Goal: Information Seeking & Learning: Find specific fact

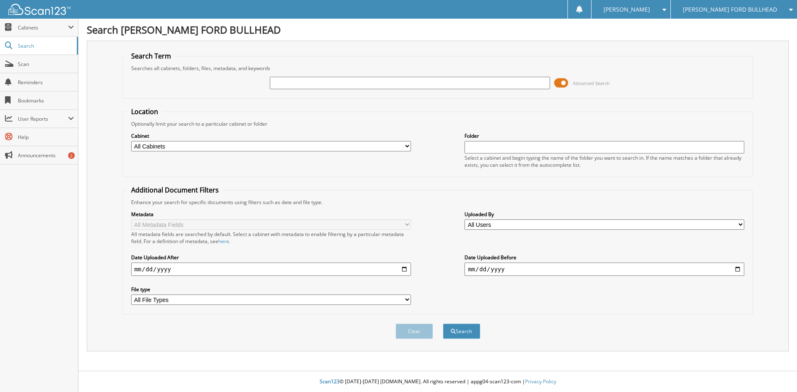
click at [272, 84] on input "text" at bounding box center [410, 83] width 280 height 12
type input "b42148"
click at [443, 324] on button "Search" at bounding box center [461, 331] width 37 height 15
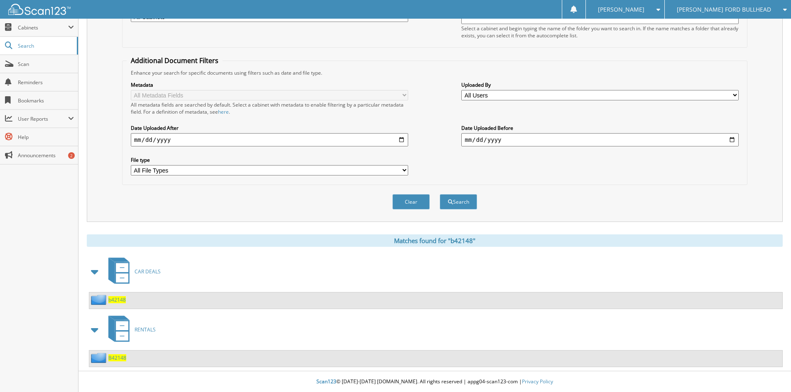
scroll to position [140, 0]
click at [122, 298] on span "b42148" at bounding box center [116, 299] width 17 height 7
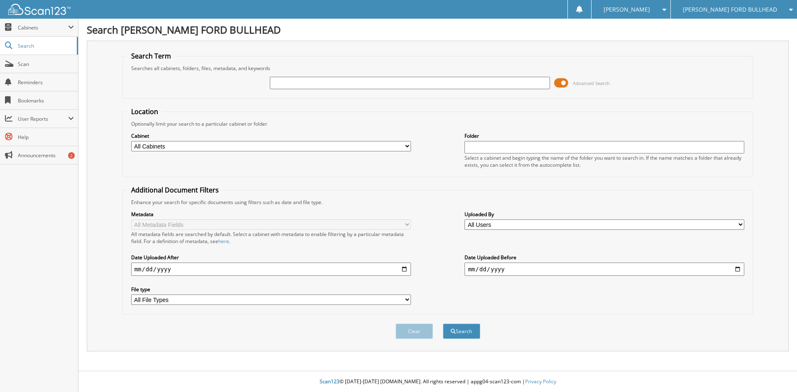
click at [295, 83] on input "text" at bounding box center [410, 83] width 280 height 12
type input "b42148"
click at [443, 324] on button "Search" at bounding box center [461, 331] width 37 height 15
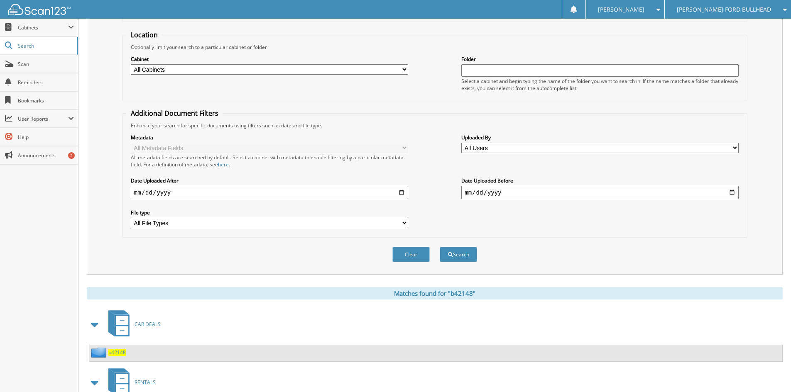
scroll to position [140, 0]
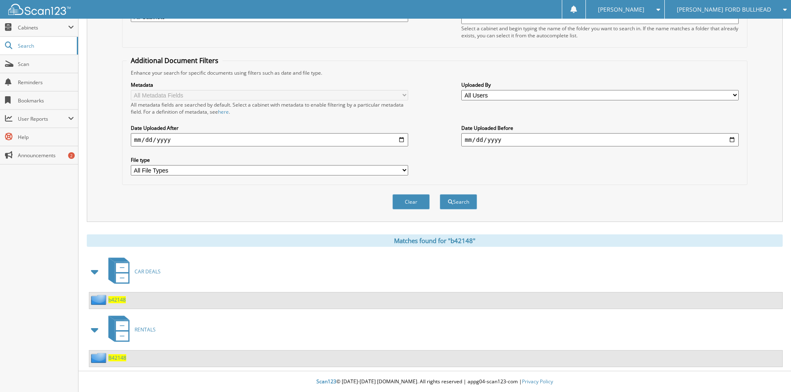
click at [119, 298] on span "b42148" at bounding box center [116, 299] width 17 height 7
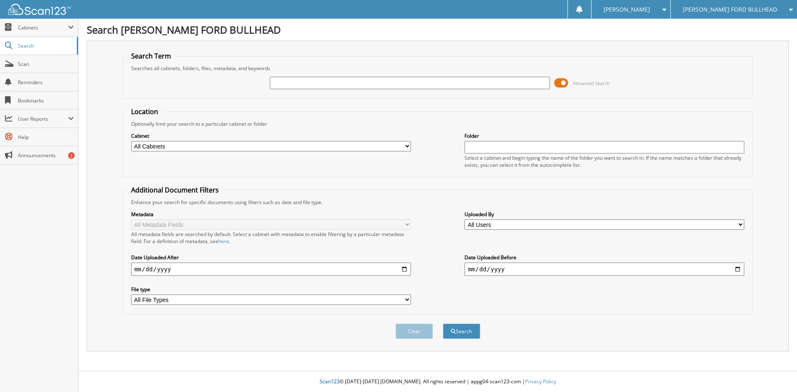
click at [283, 83] on input "text" at bounding box center [410, 83] width 280 height 12
type input "b42148a"
click at [443, 324] on button "Search" at bounding box center [461, 331] width 37 height 15
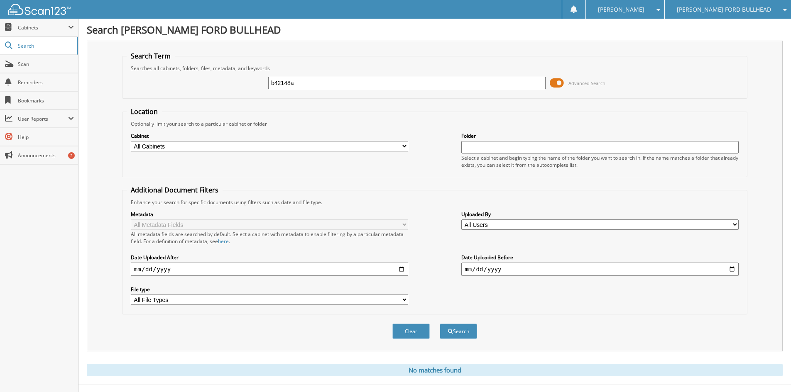
click at [303, 81] on input "b42148a" at bounding box center [406, 83] width 277 height 12
type input "b42148"
click at [439, 324] on button "Search" at bounding box center [457, 331] width 37 height 15
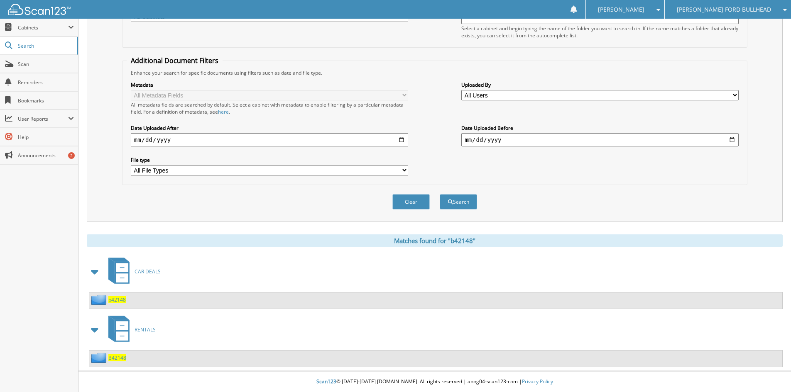
click at [119, 298] on span "b42148" at bounding box center [116, 299] width 17 height 7
